Goal: Navigation & Orientation: Find specific page/section

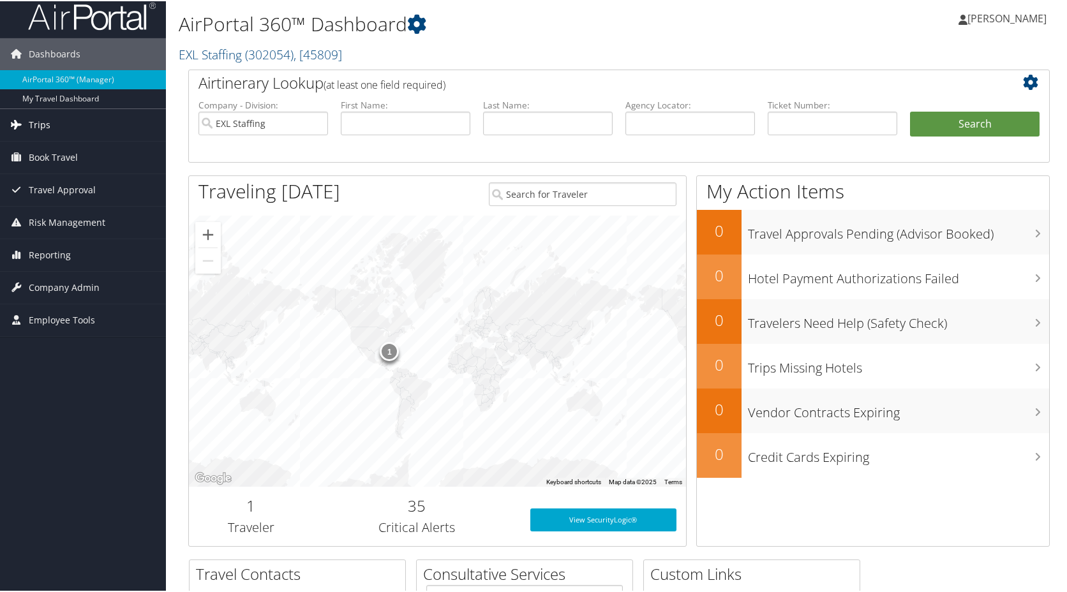
scroll to position [5, 0]
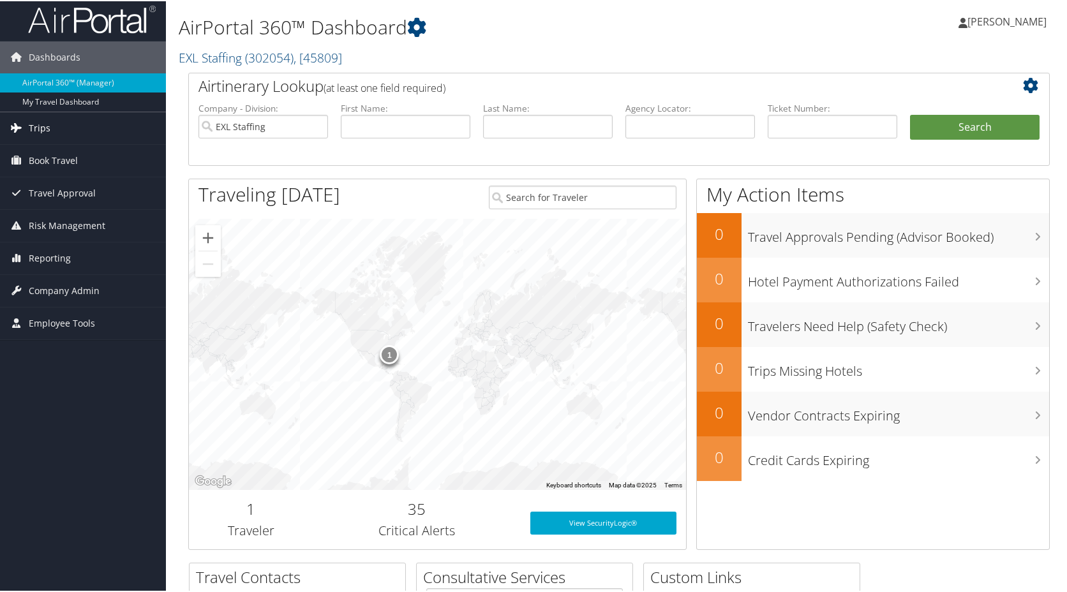
click at [59, 129] on link "Trips" at bounding box center [83, 127] width 166 height 32
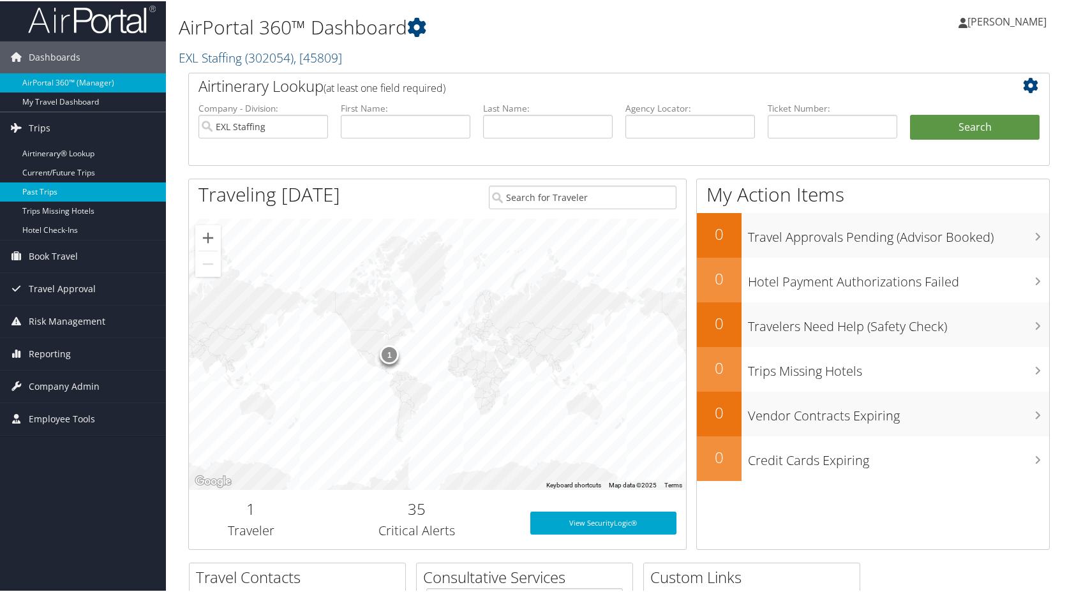
click at [73, 189] on link "Past Trips" at bounding box center [83, 190] width 166 height 19
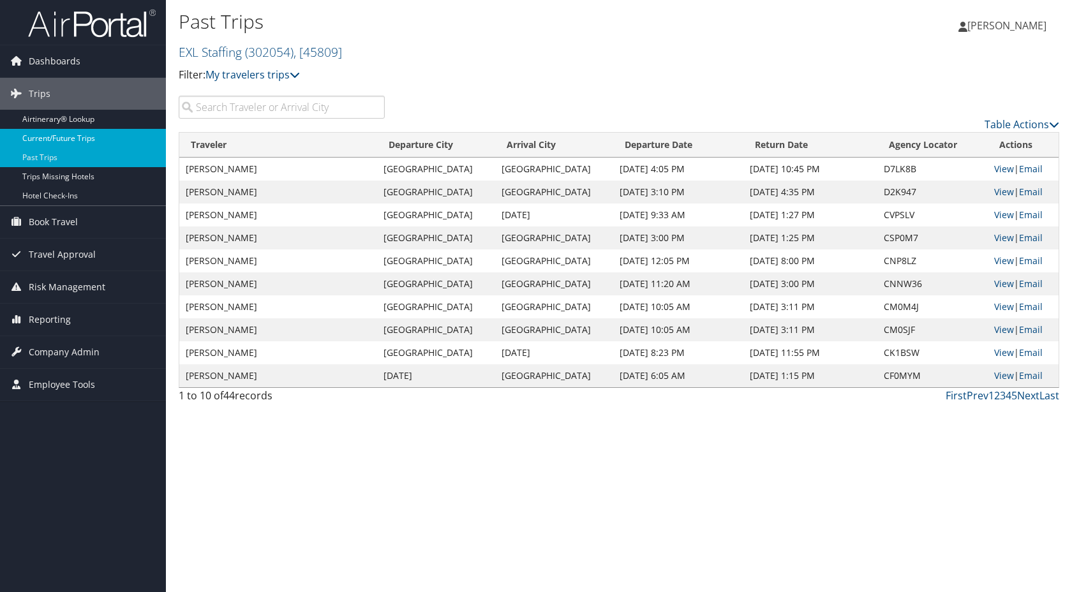
click at [70, 140] on link "Current/Future Trips" at bounding box center [83, 138] width 166 height 19
